Goal: Information Seeking & Learning: Learn about a topic

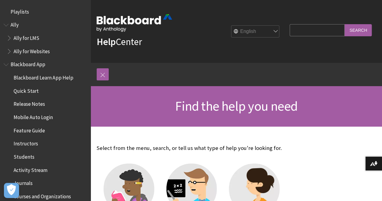
click at [315, 30] on input "Search Query" at bounding box center [316, 30] width 55 height 12
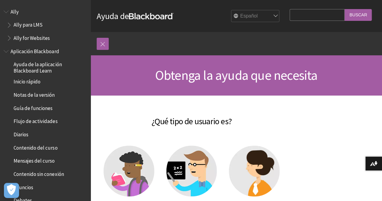
click at [306, 19] on input "Search Query" at bounding box center [316, 15] width 55 height 12
type input "usar excel para exámenes"
click at [344, 9] on input "Buscar" at bounding box center [357, 15] width 27 height 12
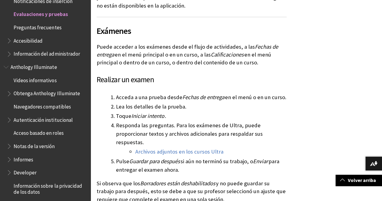
scroll to position [724, 0]
